Goal: Find specific page/section

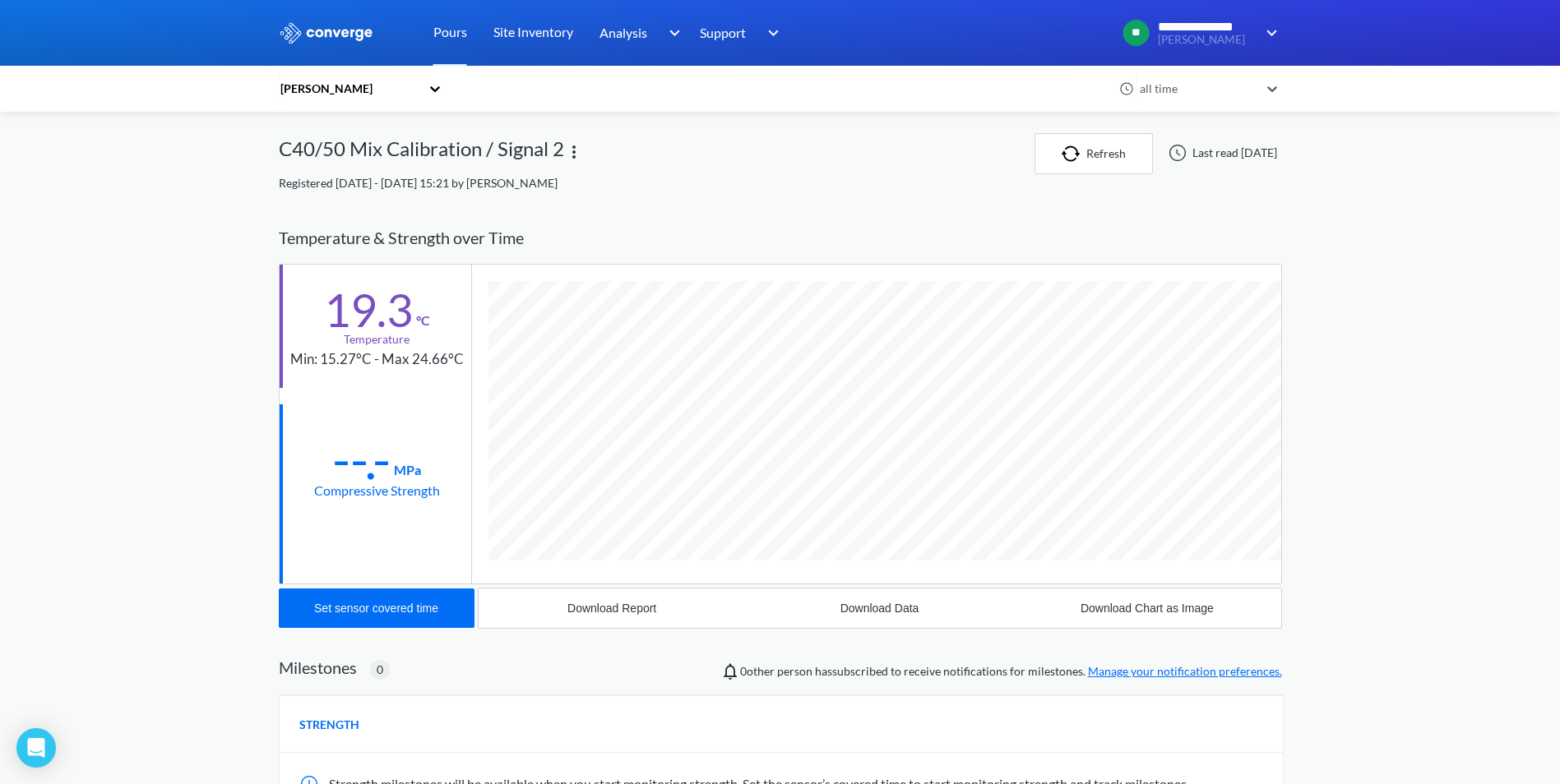
scroll to position [868, 1003]
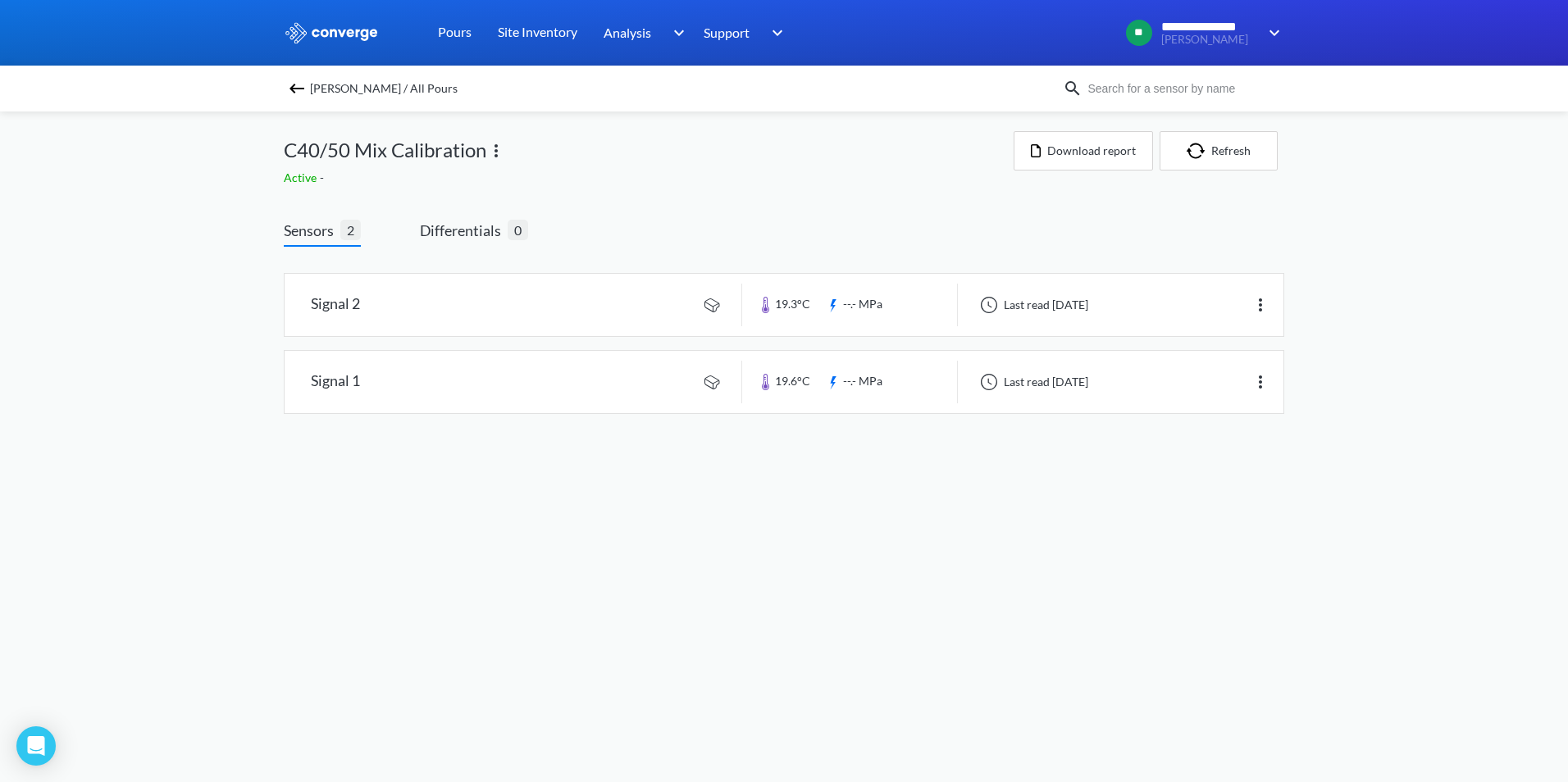
click at [304, 89] on img at bounding box center [297, 88] width 20 height 20
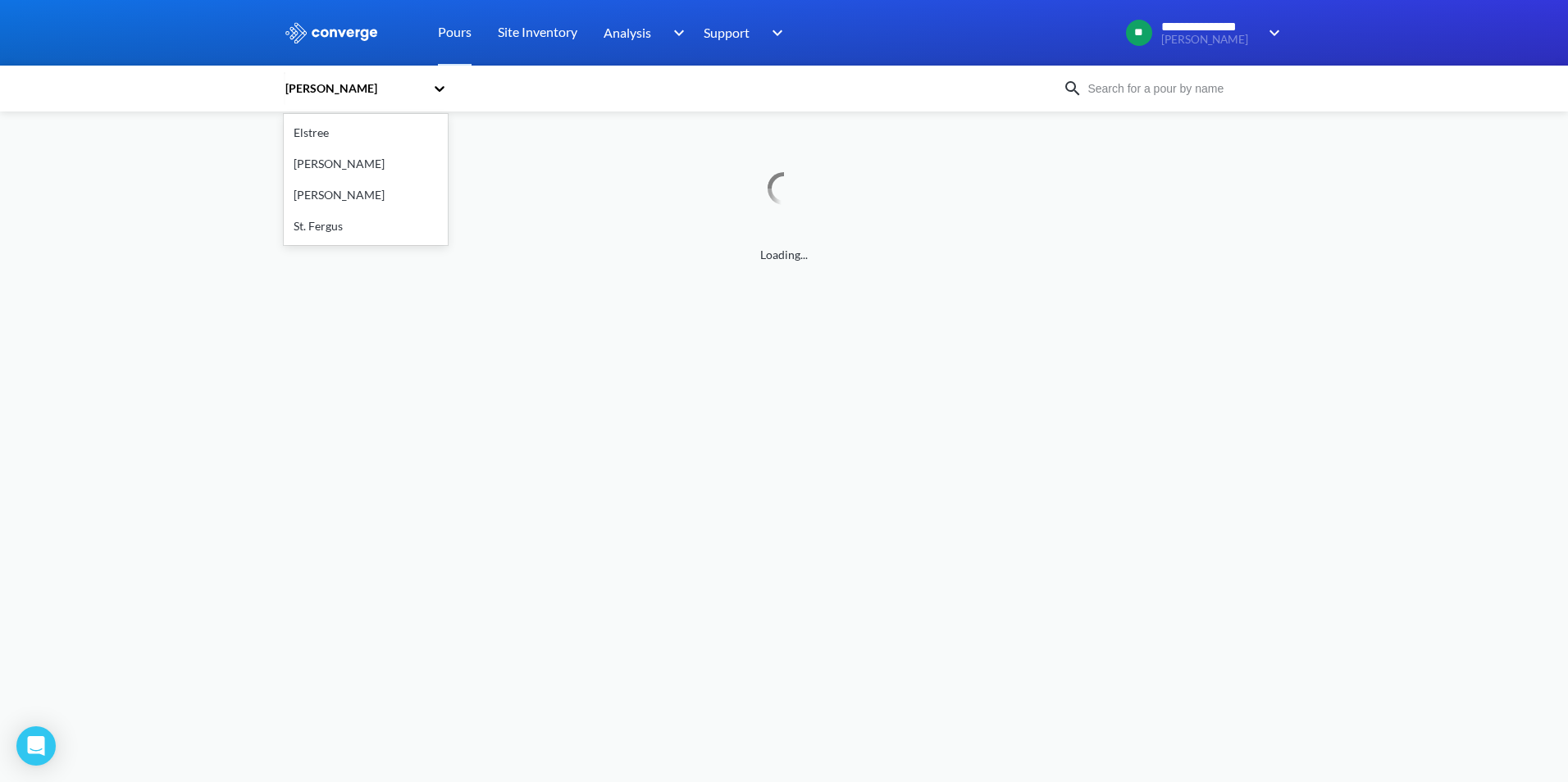
click at [403, 93] on div "[PERSON_NAME]" at bounding box center [354, 88] width 141 height 18
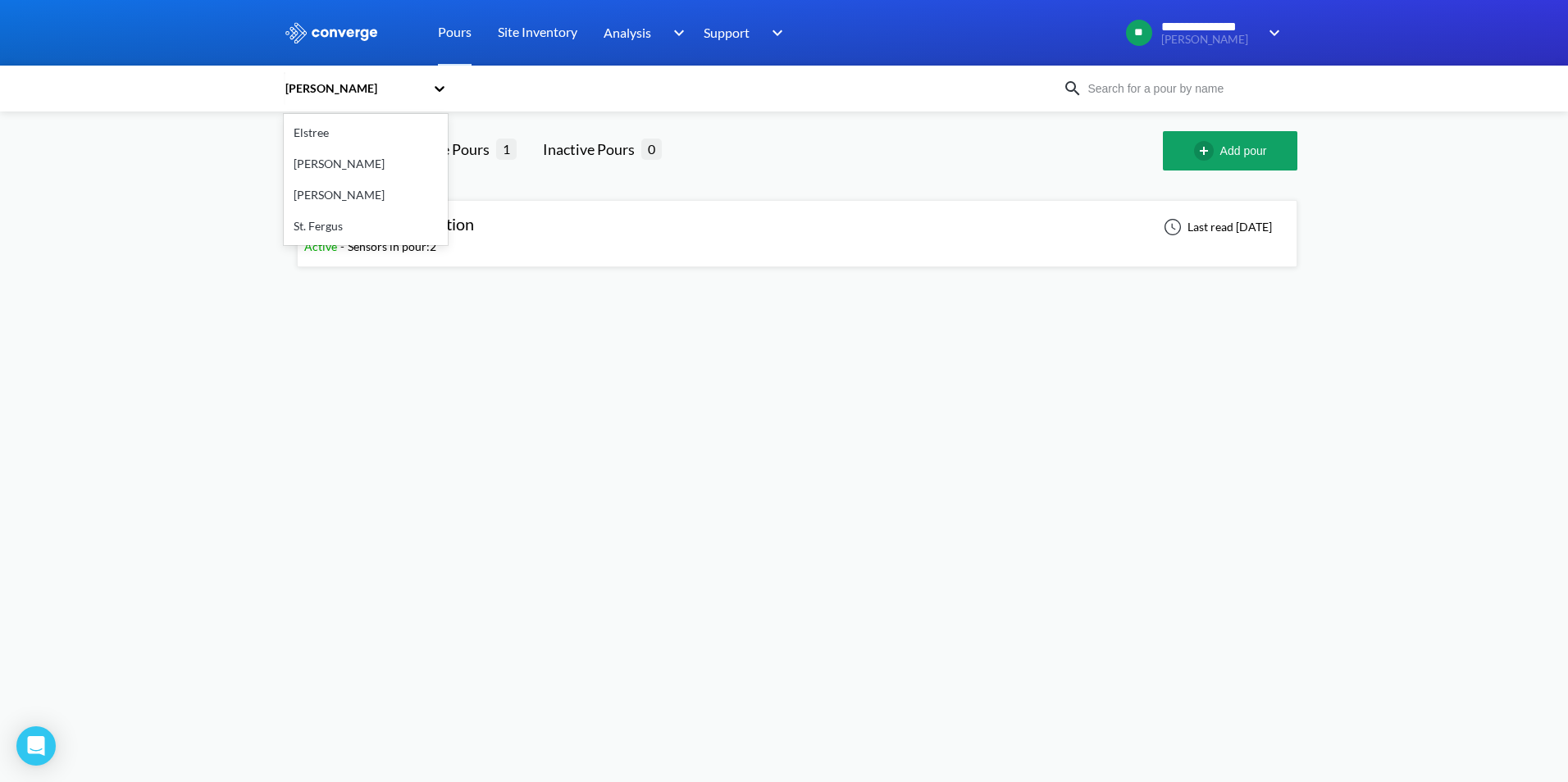
click at [325, 187] on div "Overton" at bounding box center [365, 195] width 164 height 31
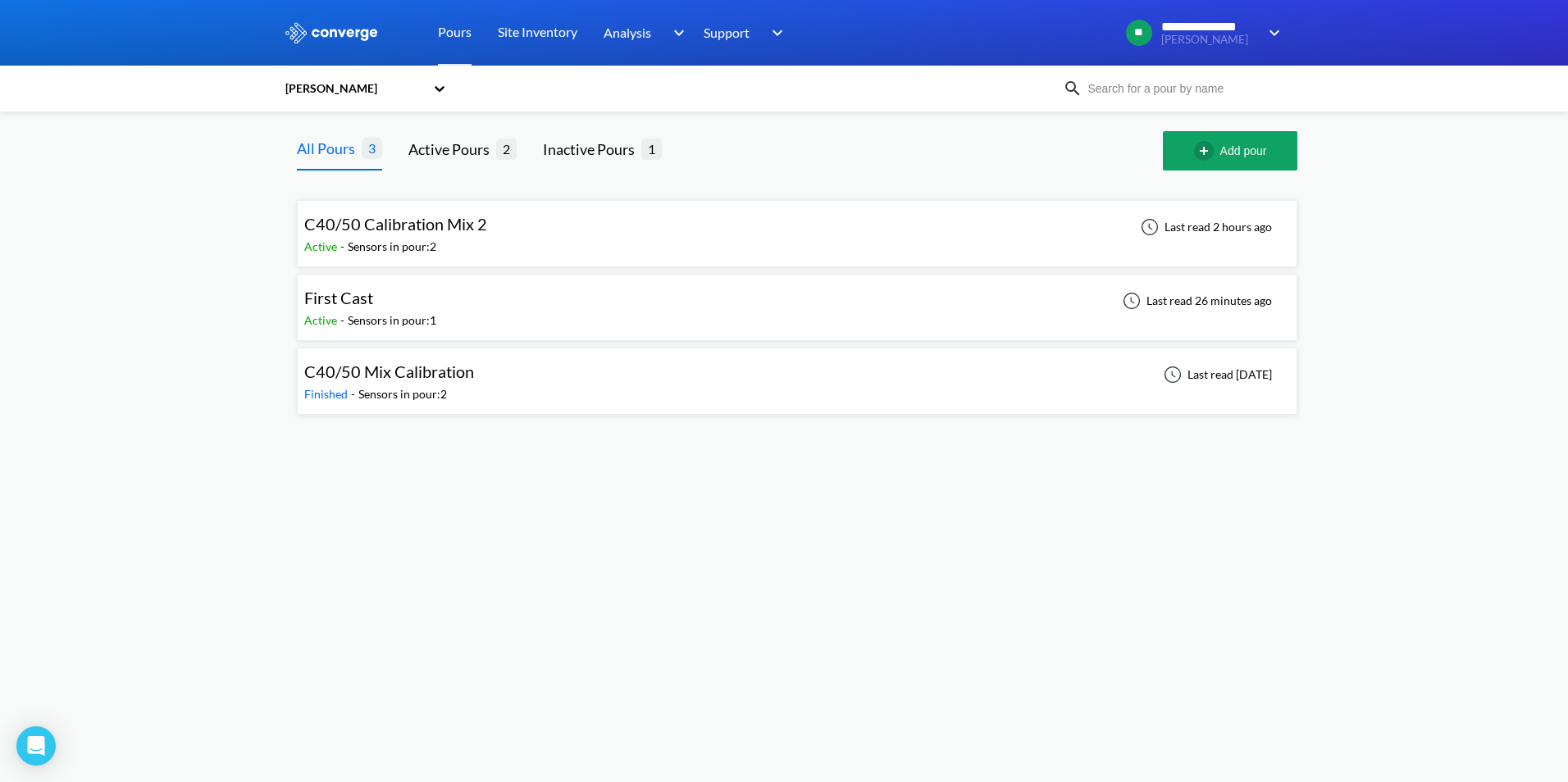
click at [434, 229] on span "C40/50 Calibration Mix 2" at bounding box center [396, 223] width 183 height 20
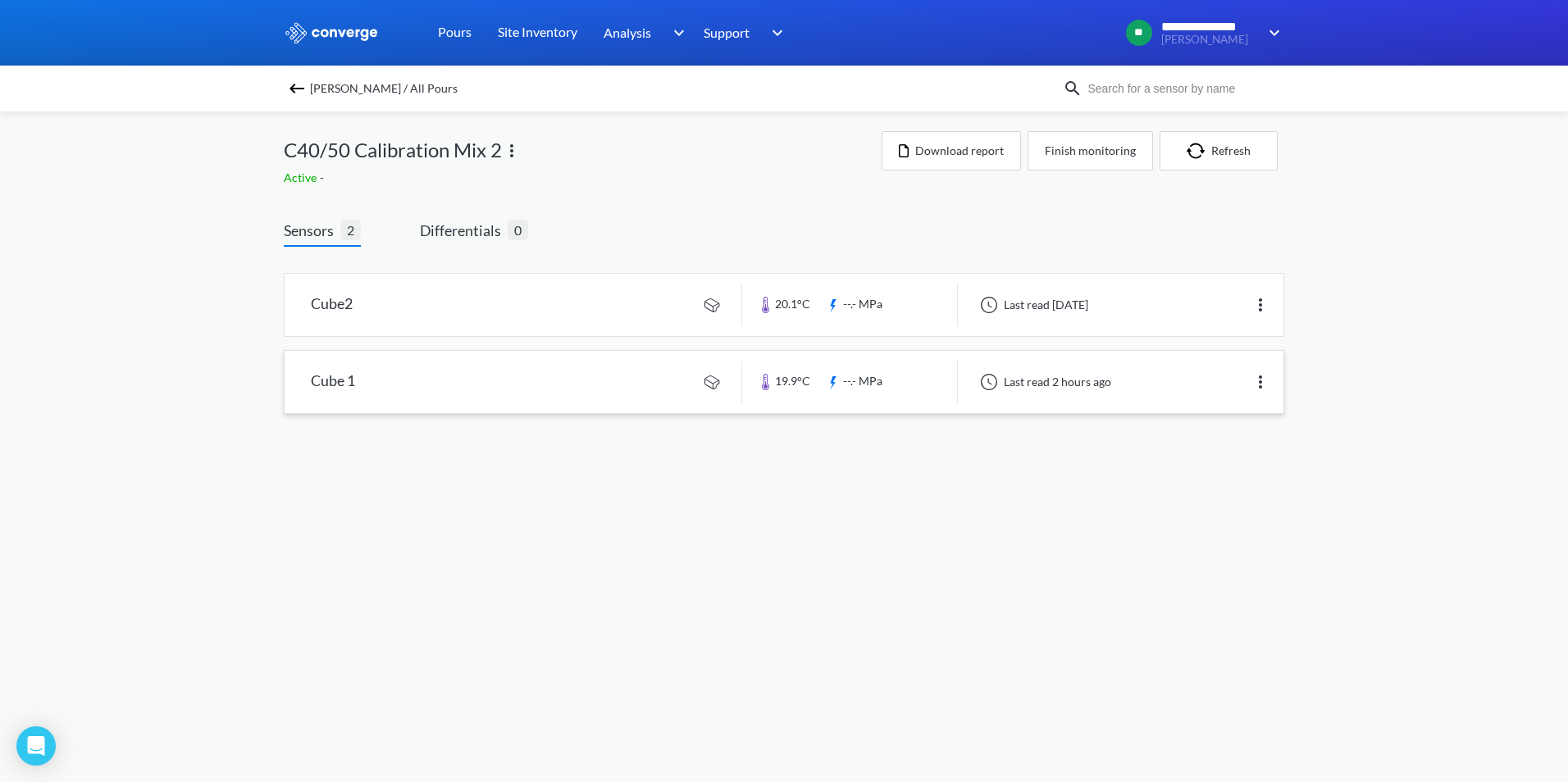
click at [566, 395] on link at bounding box center [783, 381] width 999 height 62
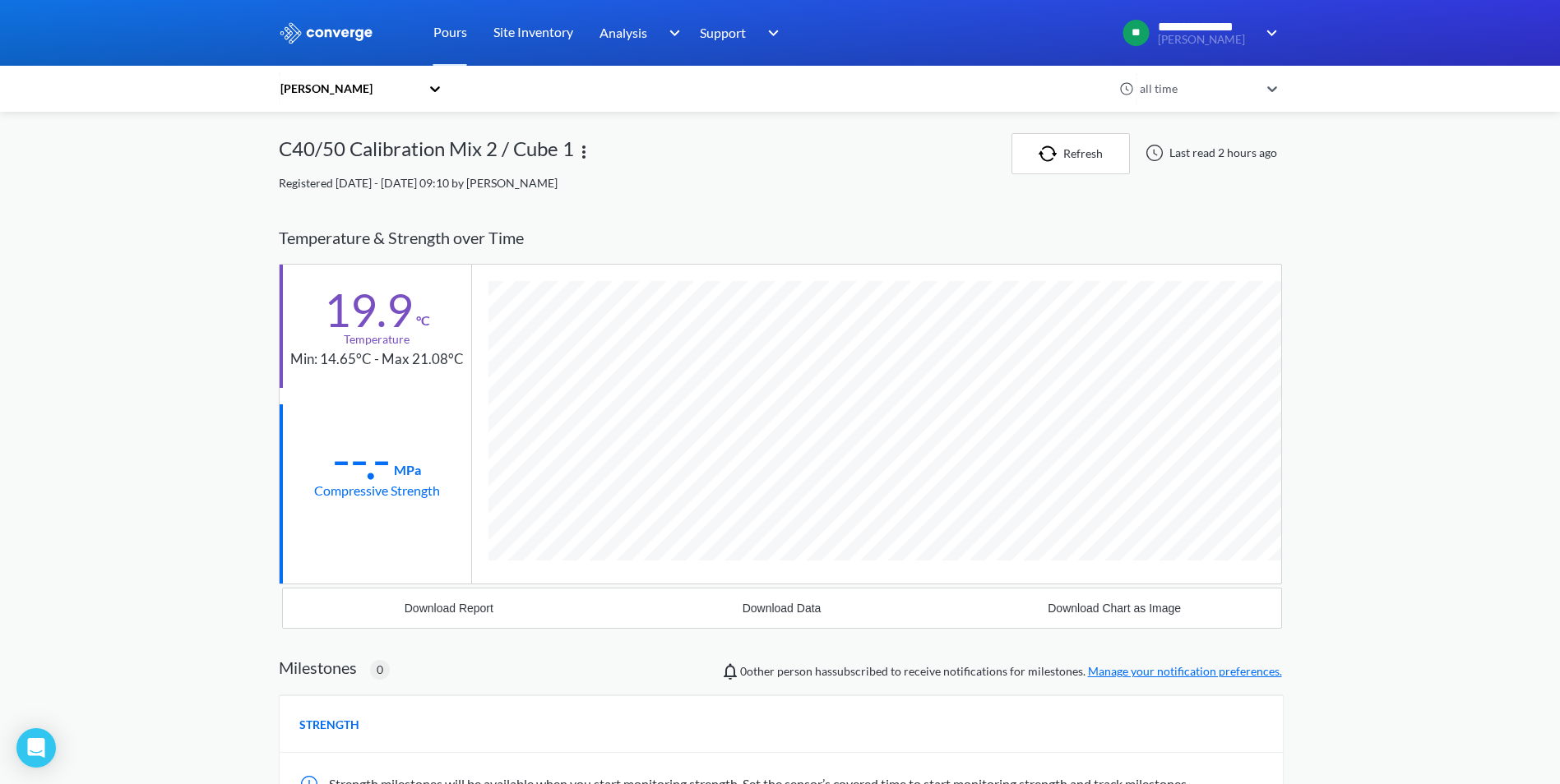
scroll to position [868, 1003]
